Goal: Find specific page/section: Find specific page/section

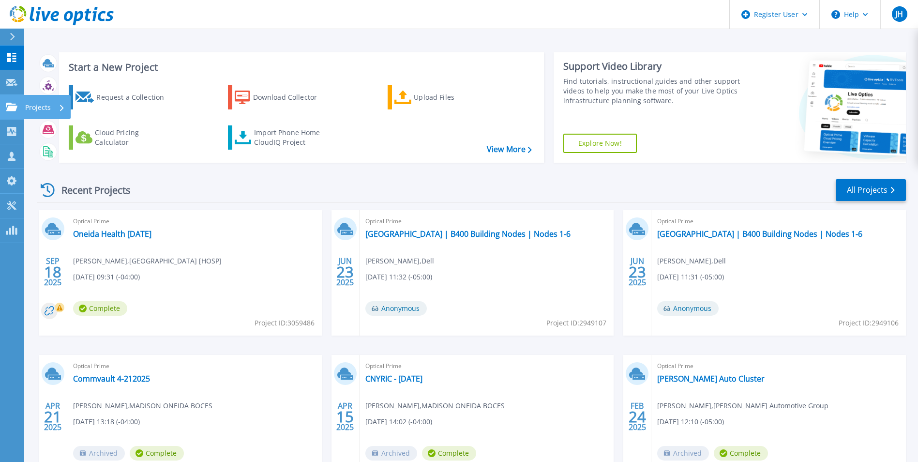
click at [16, 110] on icon at bounding box center [12, 107] width 12 height 8
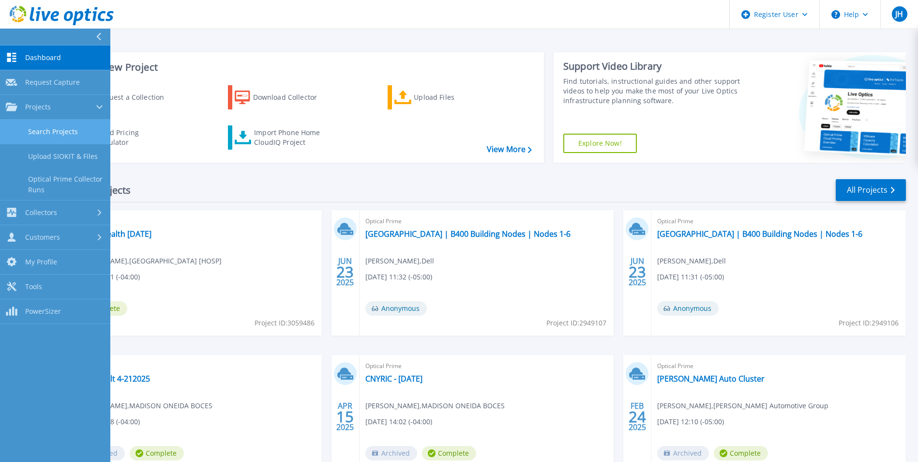
click at [61, 128] on link "Search Projects" at bounding box center [55, 132] width 110 height 25
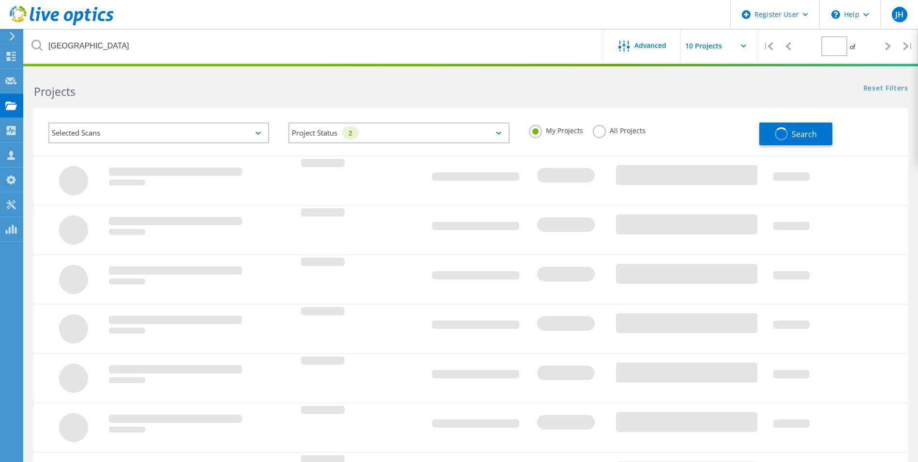
type input "1"
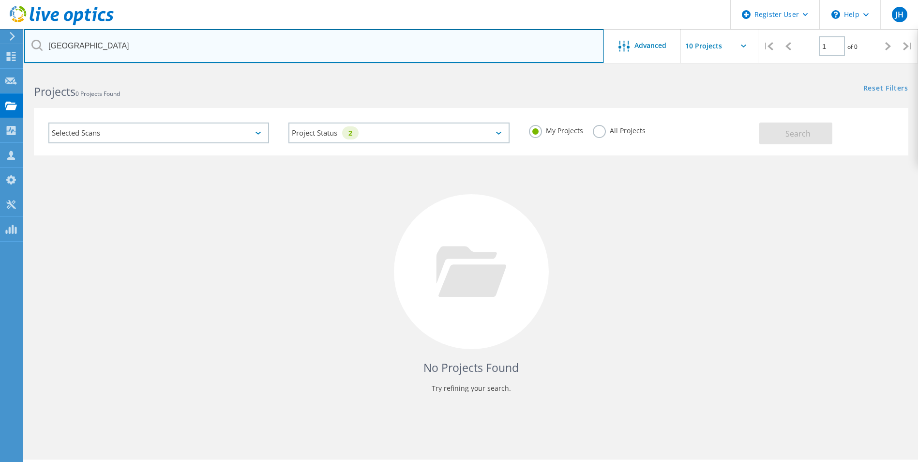
click at [118, 43] on input "monroe county" at bounding box center [314, 46] width 580 height 34
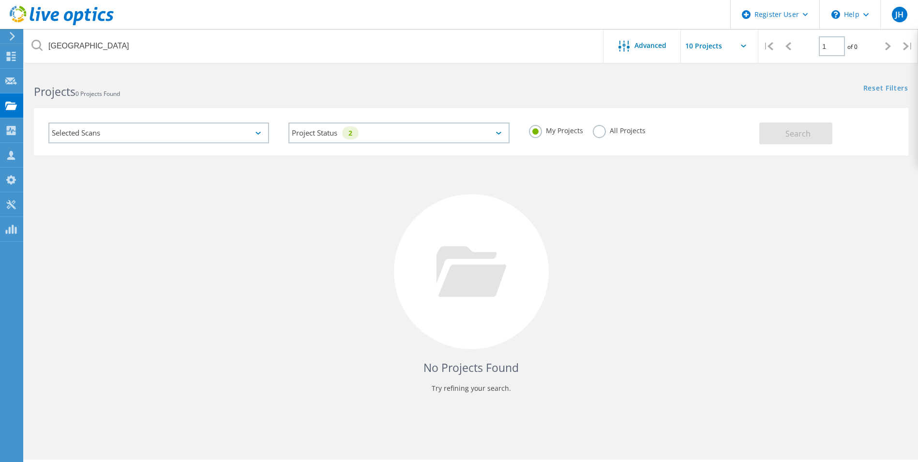
click at [596, 129] on label "All Projects" at bounding box center [619, 129] width 53 height 9
click at [0, 0] on input "All Projects" at bounding box center [0, 0] width 0 height 0
click at [811, 125] on button "Search" at bounding box center [796, 133] width 73 height 22
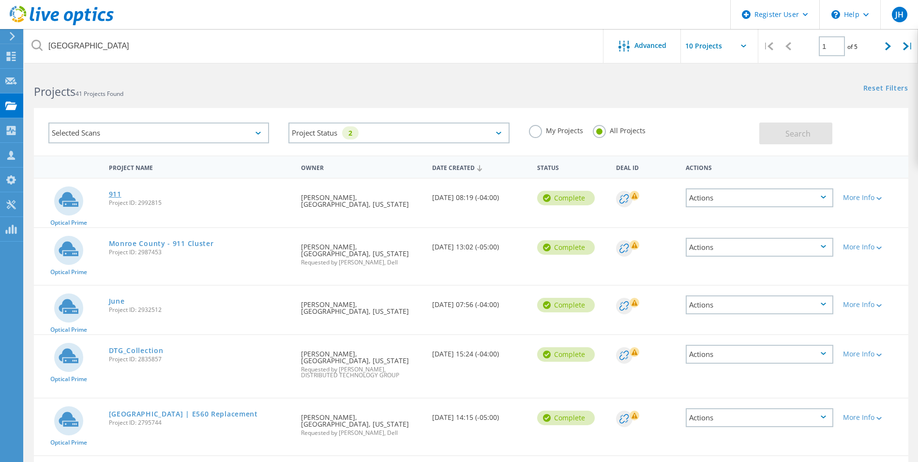
click at [120, 192] on link "911" at bounding box center [115, 194] width 13 height 7
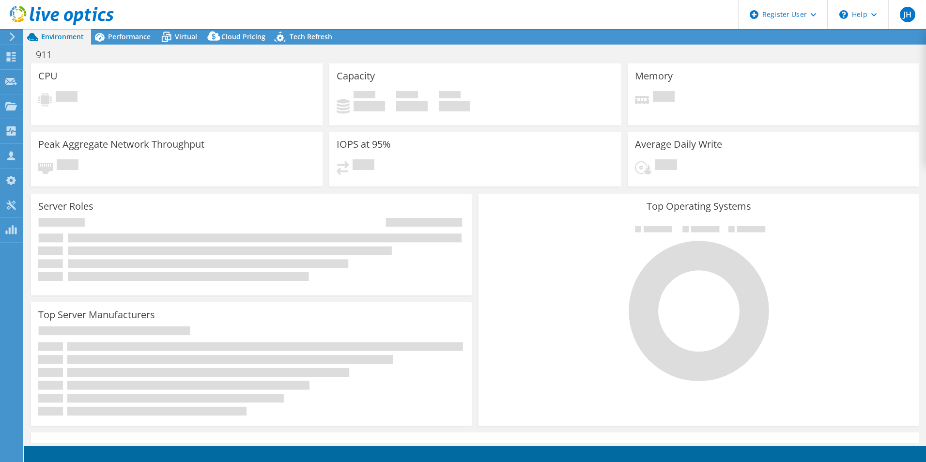
select select "USD"
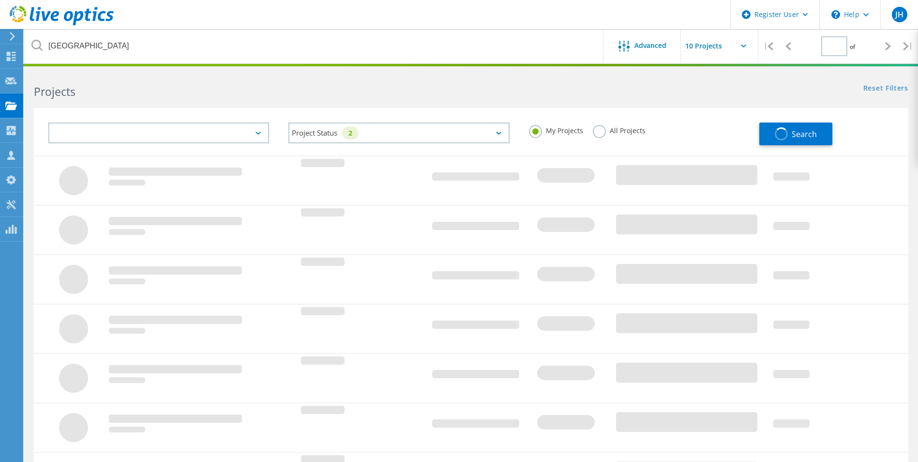
type input "1"
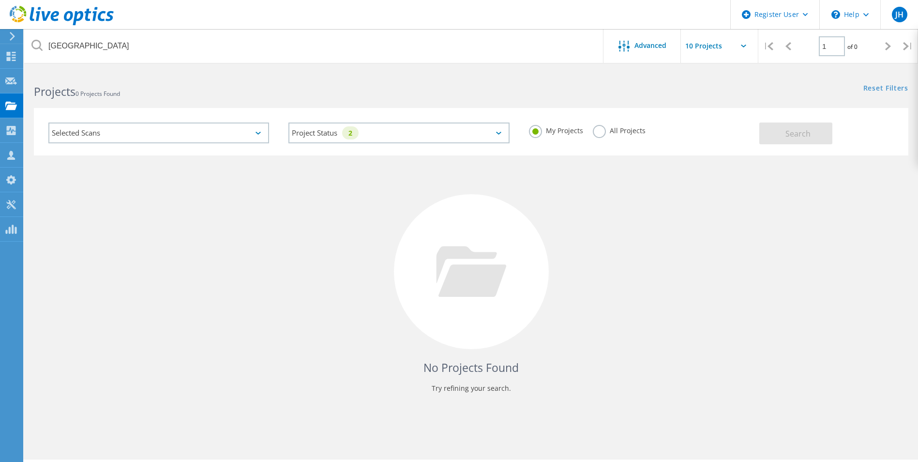
click at [595, 131] on label "All Projects" at bounding box center [619, 129] width 53 height 9
click at [0, 0] on input "All Projects" at bounding box center [0, 0] width 0 height 0
click at [760, 137] on button "Search" at bounding box center [796, 133] width 73 height 22
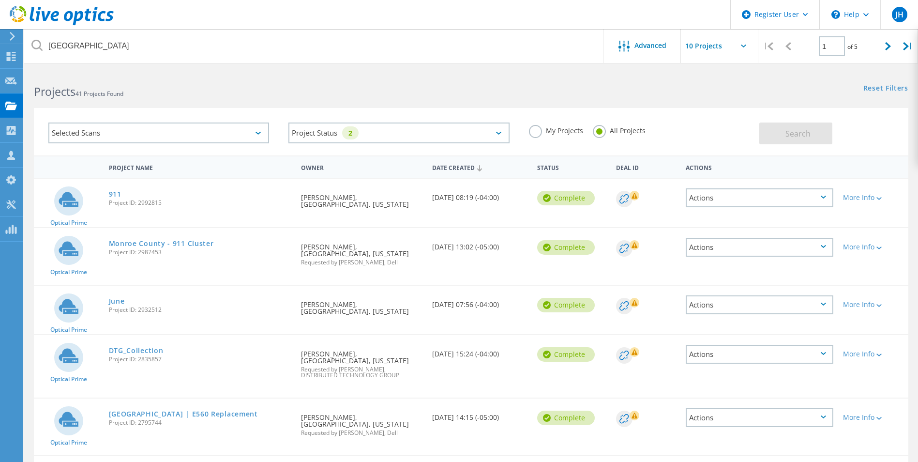
drag, startPoint x: 163, startPoint y: 202, endPoint x: 137, endPoint y: 208, distance: 25.7
click at [137, 208] on div "911 Project ID: 2992815" at bounding box center [200, 197] width 193 height 37
copy span "2992815"
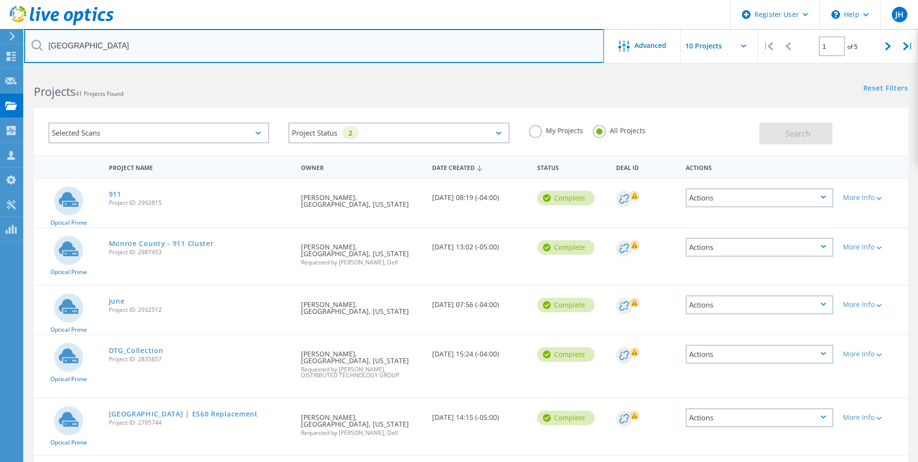
click at [370, 58] on input "monroe county" at bounding box center [314, 46] width 580 height 34
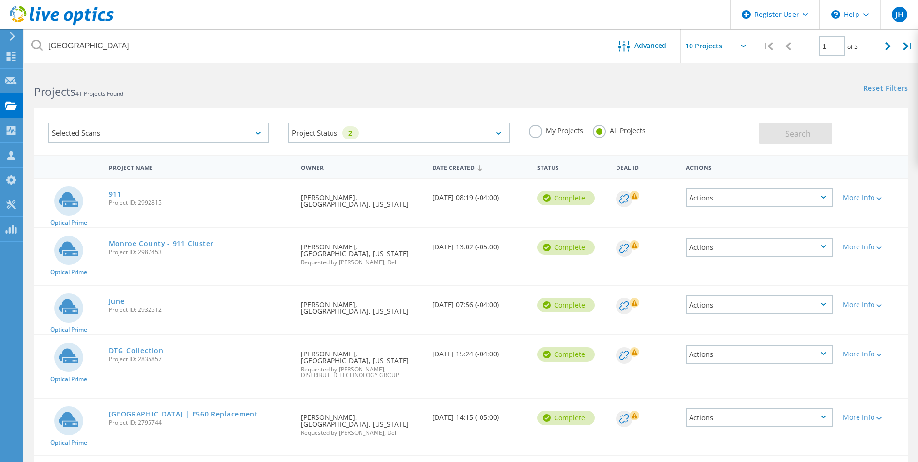
click at [600, 88] on div "Reset Filters Show Filters" at bounding box center [694, 79] width 447 height 18
